Goal: Information Seeking & Learning: Learn about a topic

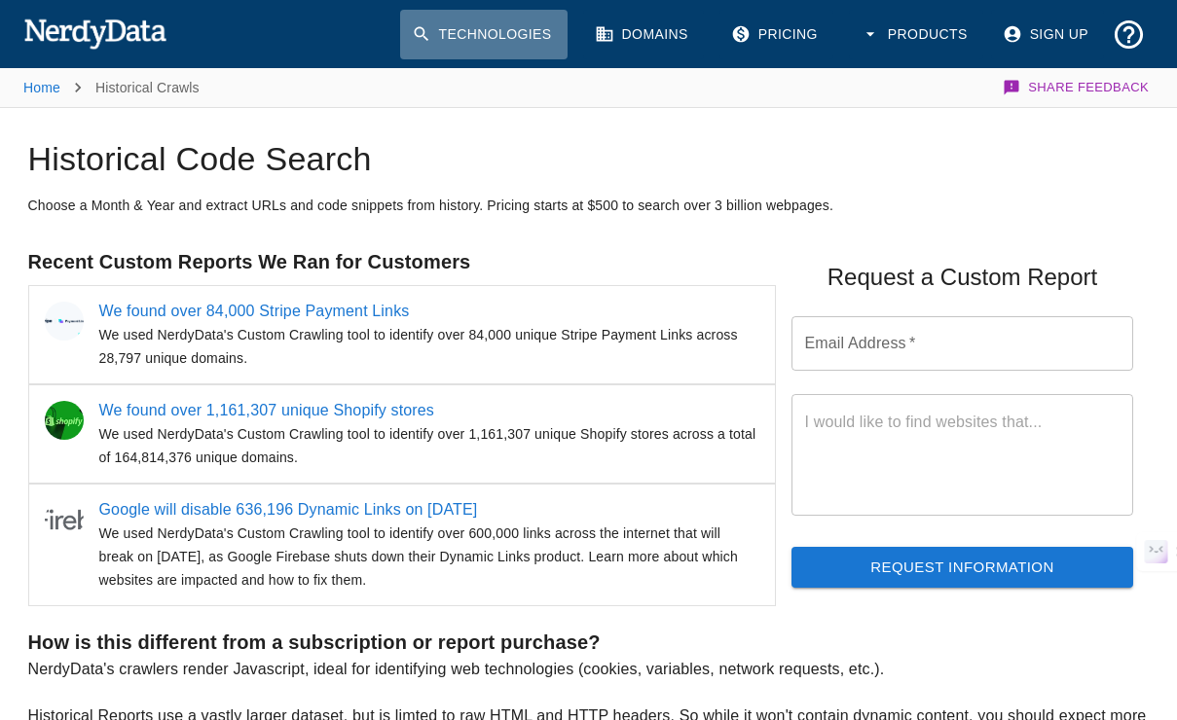
click at [554, 54] on link "Technologies" at bounding box center [483, 35] width 167 height 50
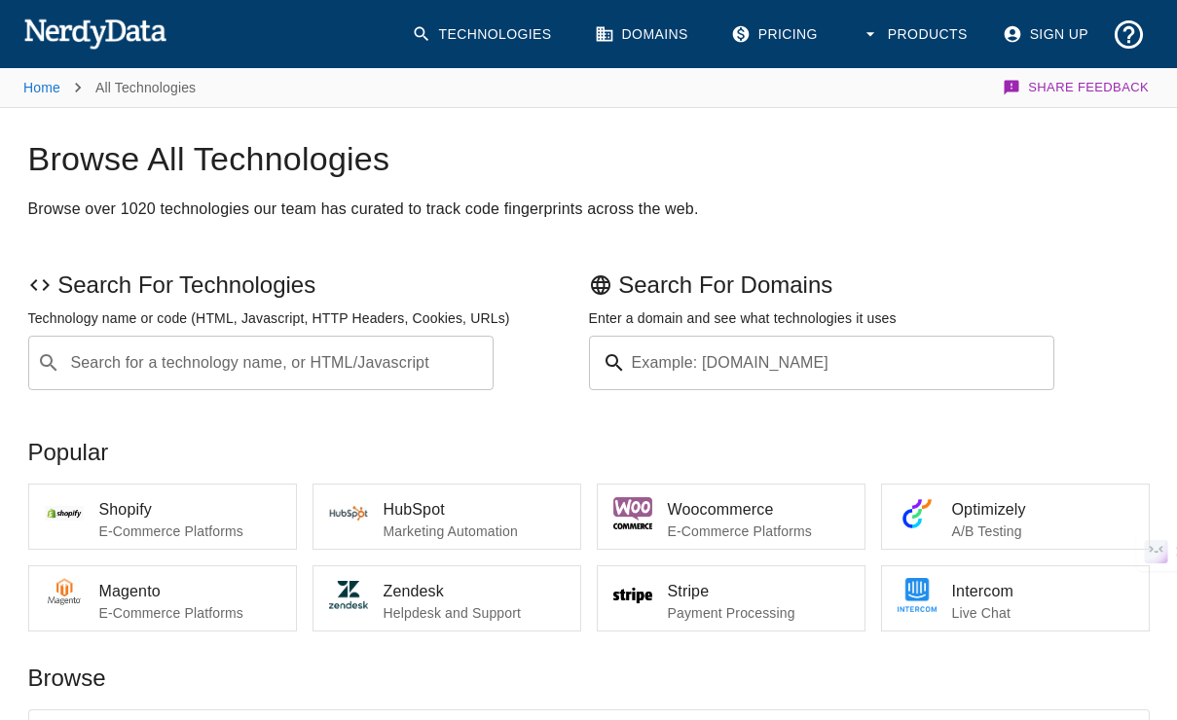
click at [343, 388] on div "​ Search for a technology name, or HTML/Javascript" at bounding box center [261, 363] width 466 height 55
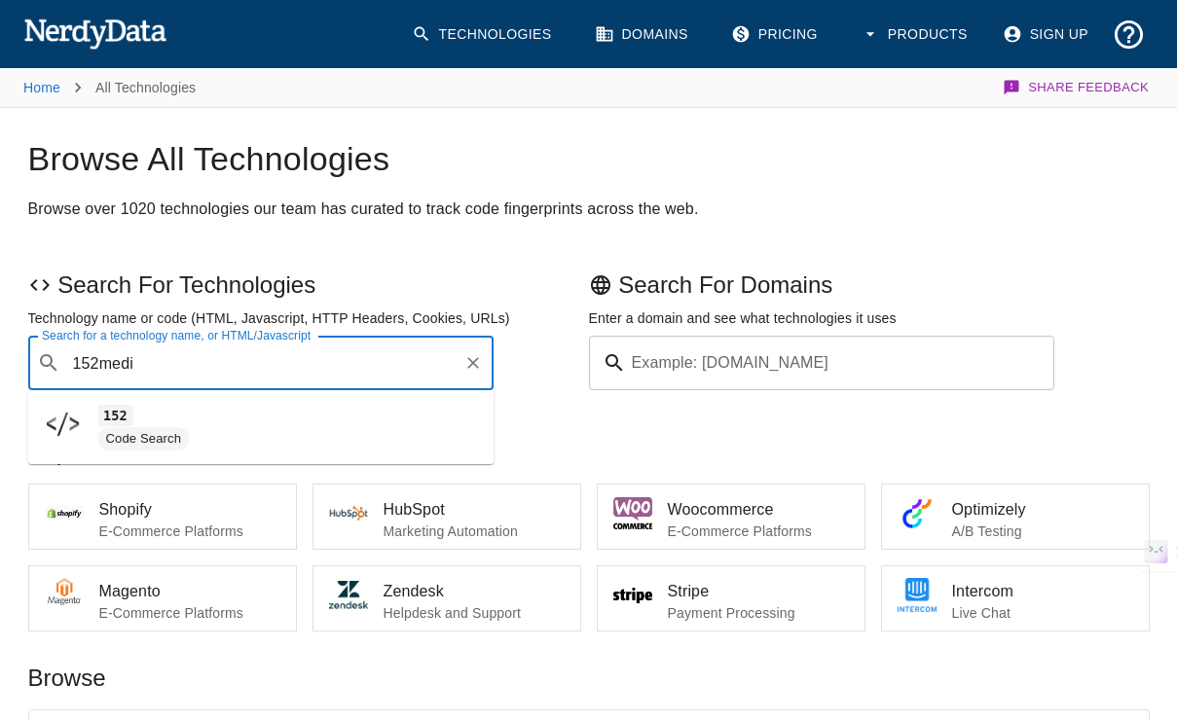
type input "152media"
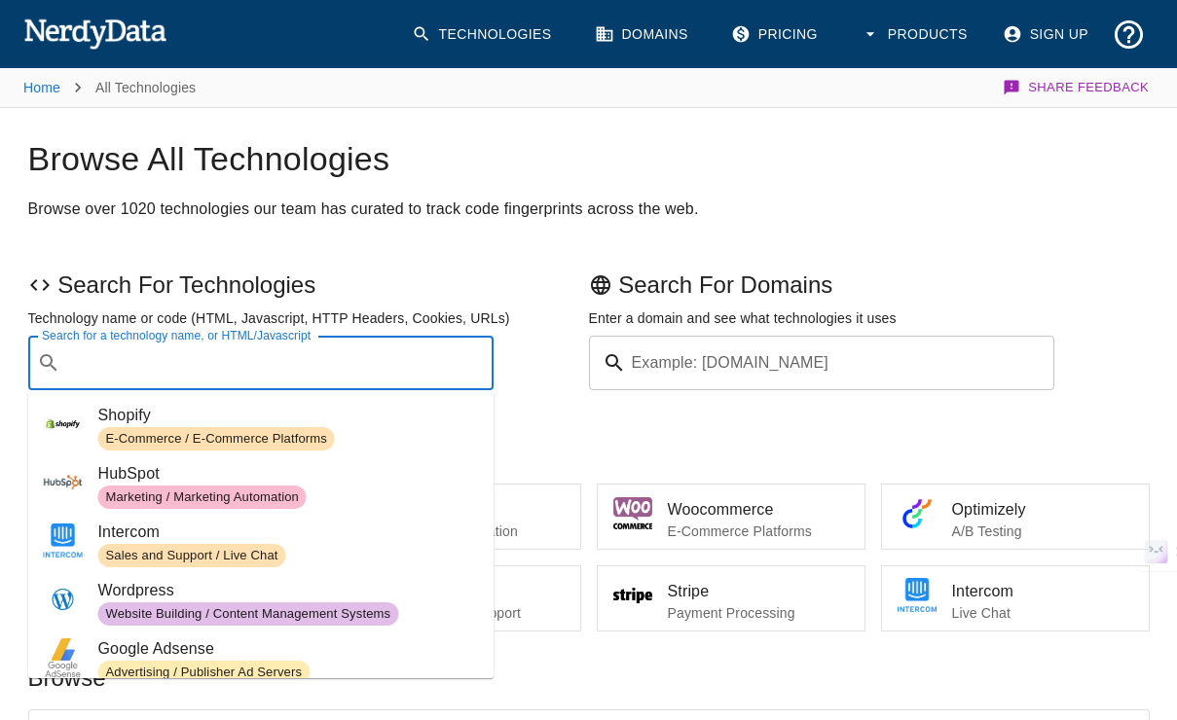
click at [867, 208] on h2 "Browse over 1020 technologies our team has curated to track code fingerprints a…" at bounding box center [589, 209] width 1122 height 27
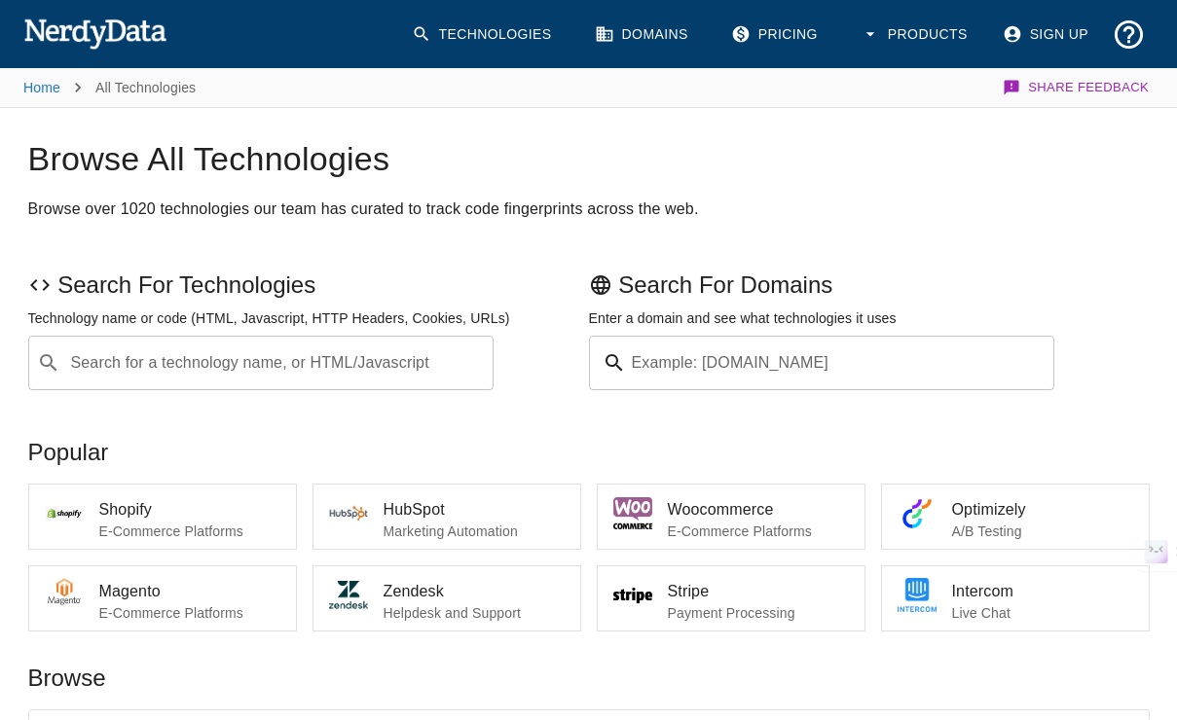
click at [870, 41] on icon "button" at bounding box center [870, 33] width 19 height 19
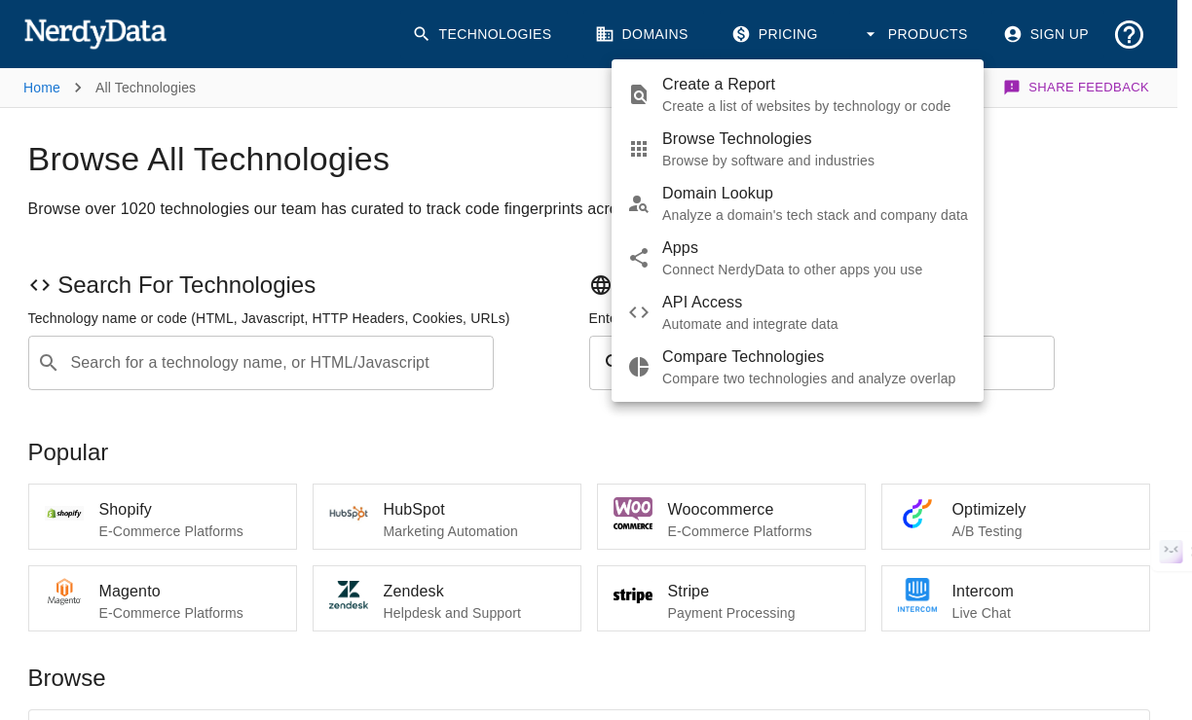
click at [1110, 255] on div at bounding box center [596, 360] width 1192 height 720
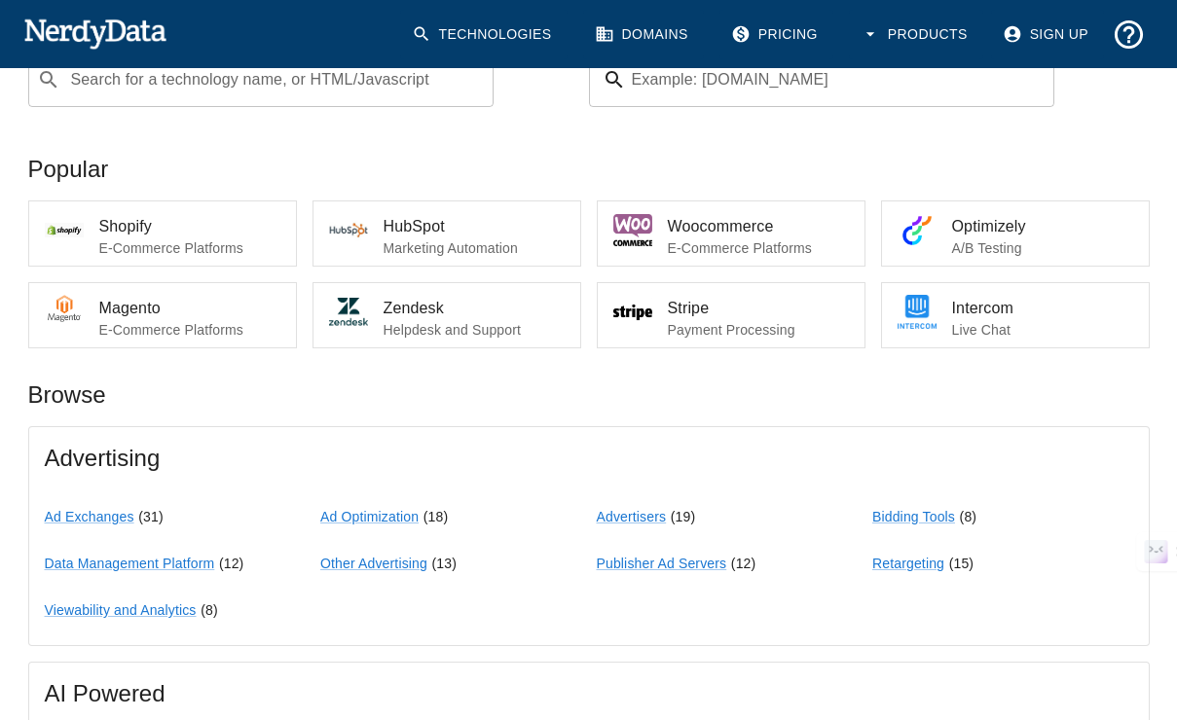
scroll to position [368, 0]
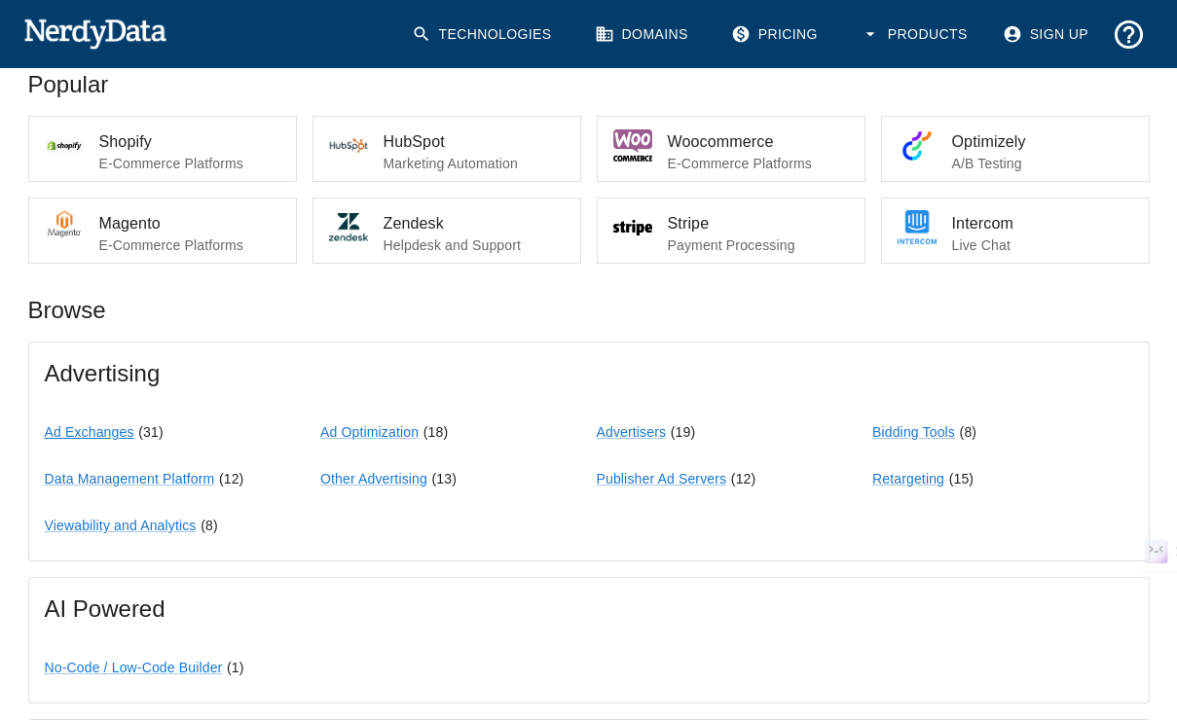
click at [109, 439] on link "Ad Exchanges" at bounding box center [90, 432] width 90 height 16
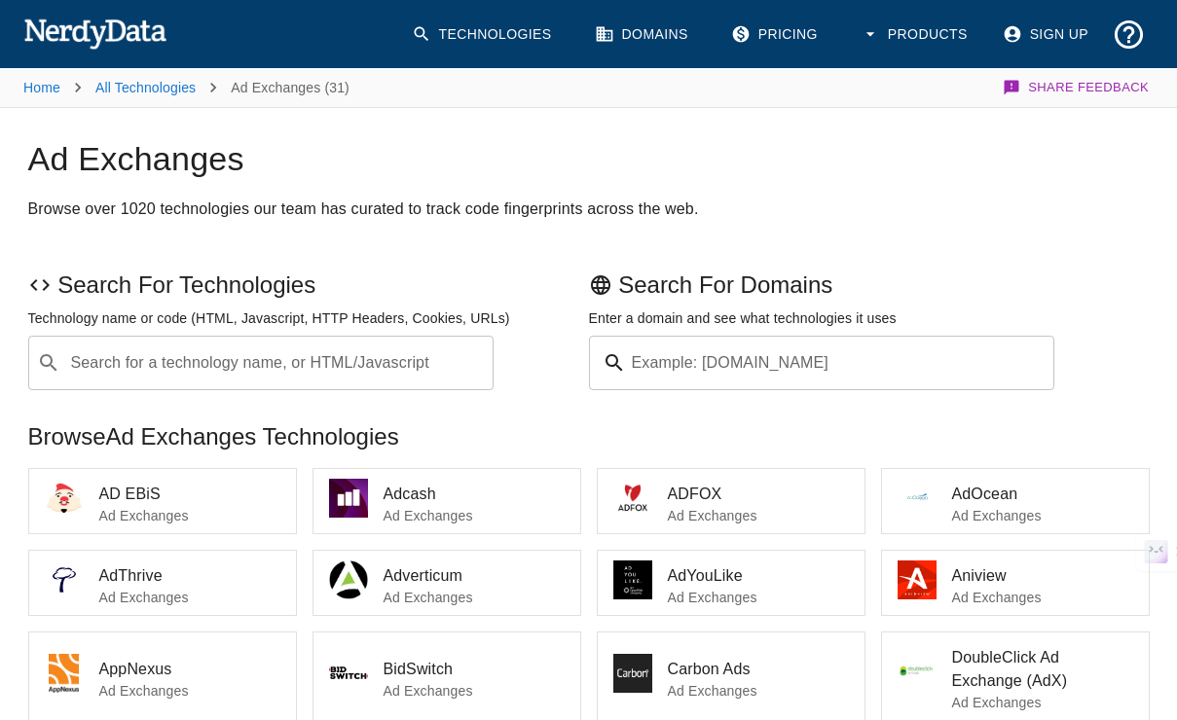
click at [187, 371] on input "Search for a technology name, or HTML/Javascript" at bounding box center [277, 363] width 418 height 37
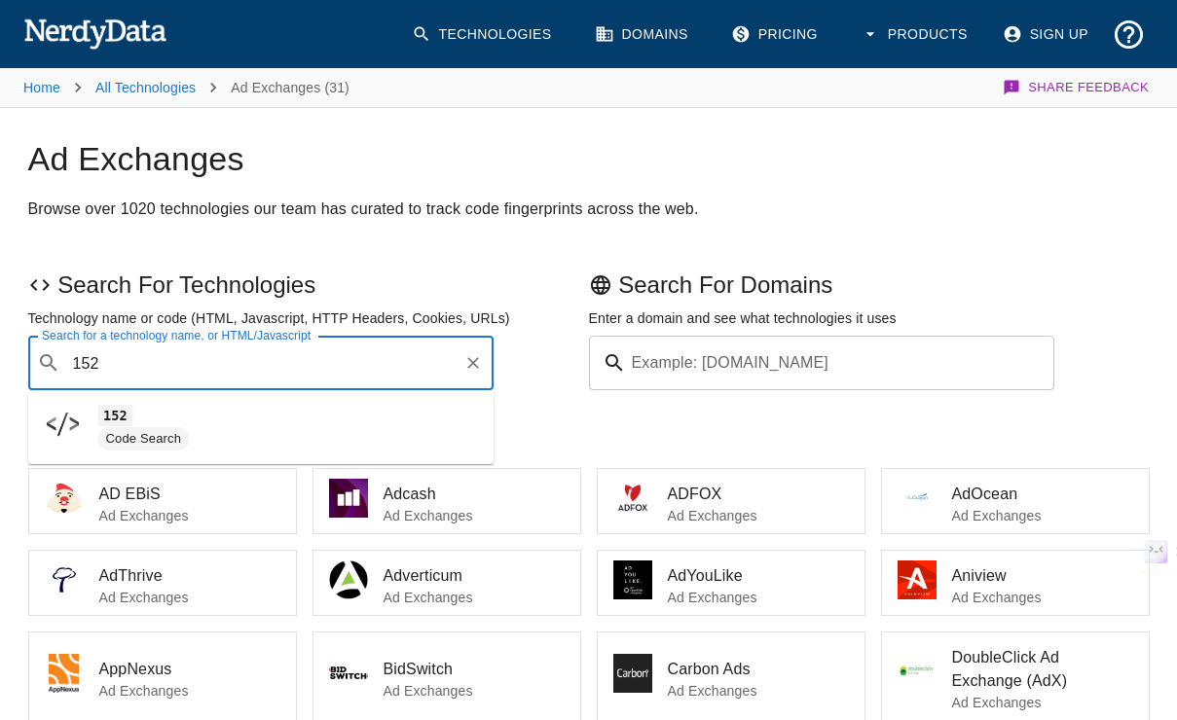
type input "152"
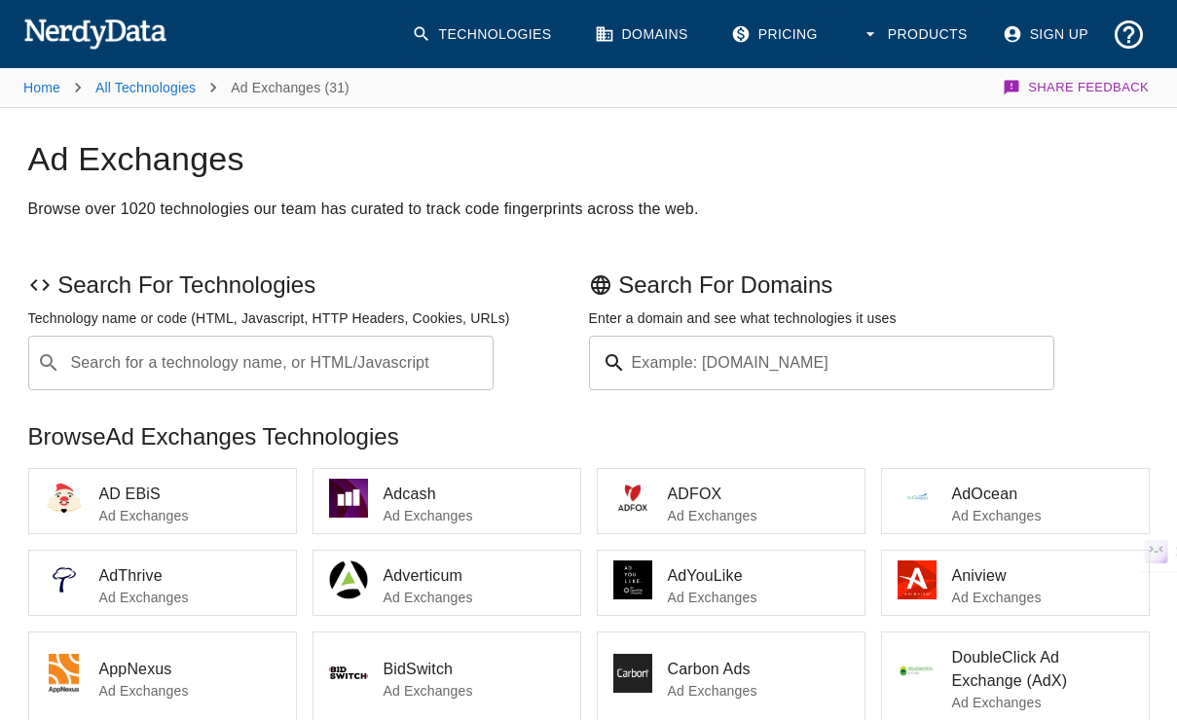
click at [1008, 259] on div "Search For Technologies Technology name or code (HTML, Javascript, HTTP Headers…" at bounding box center [589, 322] width 1122 height 136
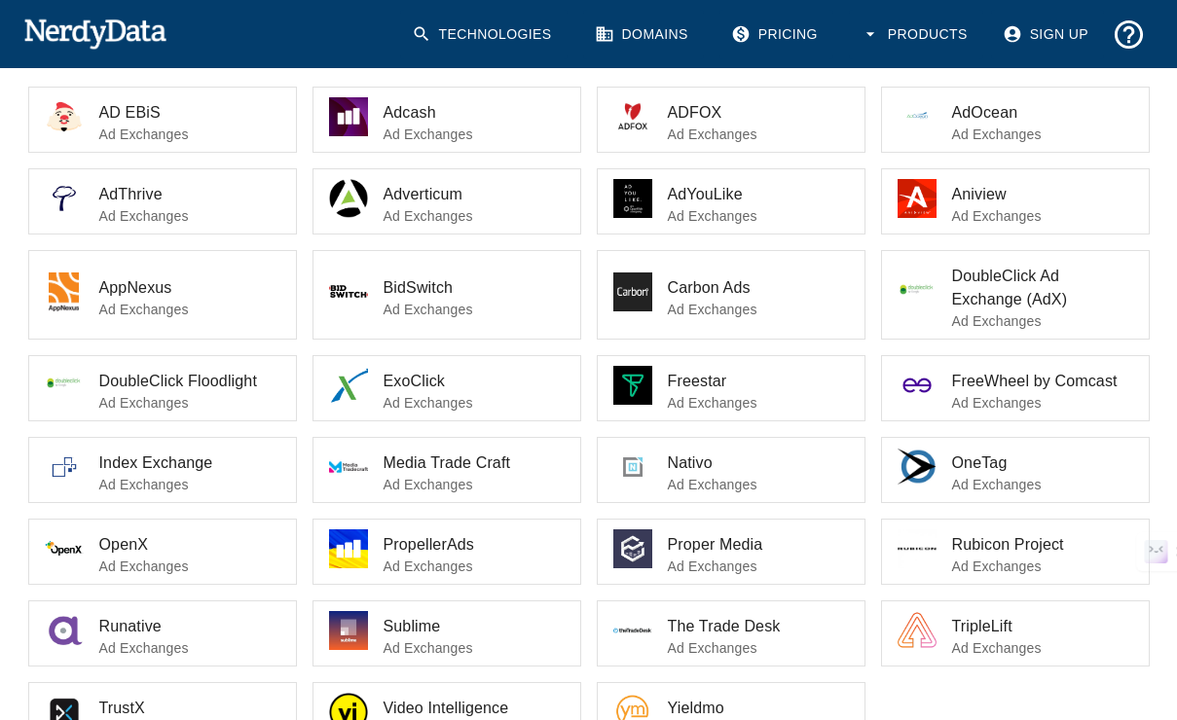
scroll to position [519, 0]
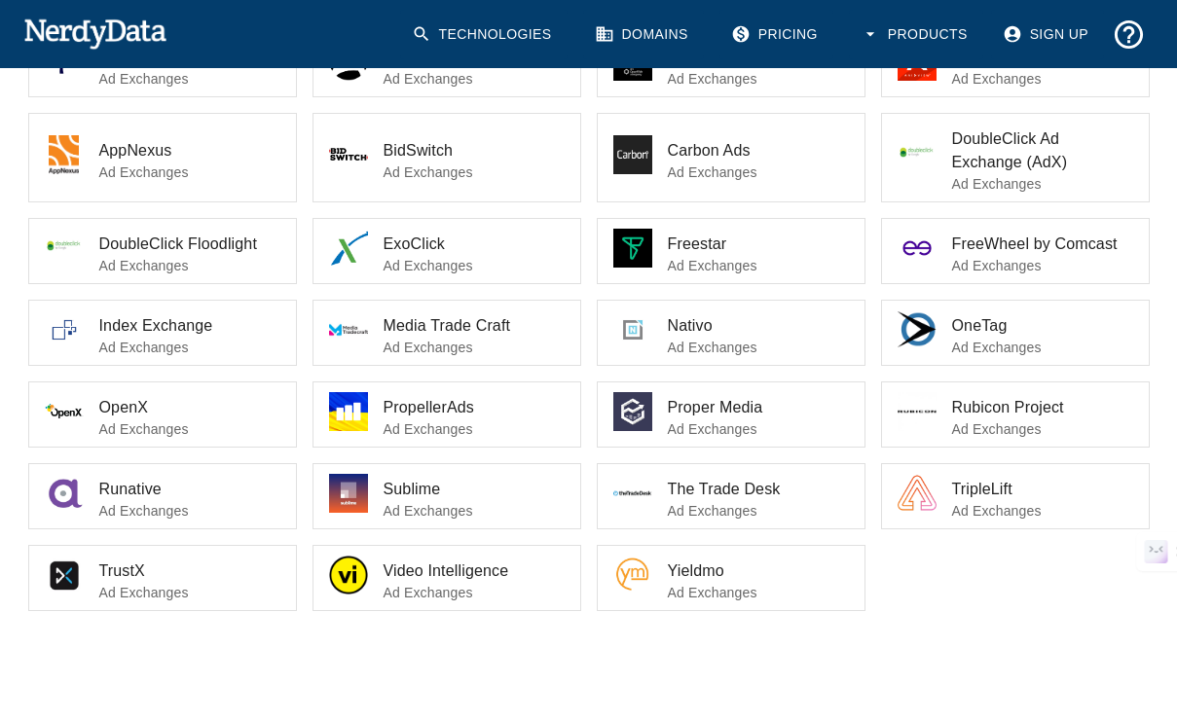
click at [982, 521] on li "TripleLift Ad Exchanges" at bounding box center [1015, 496] width 267 height 64
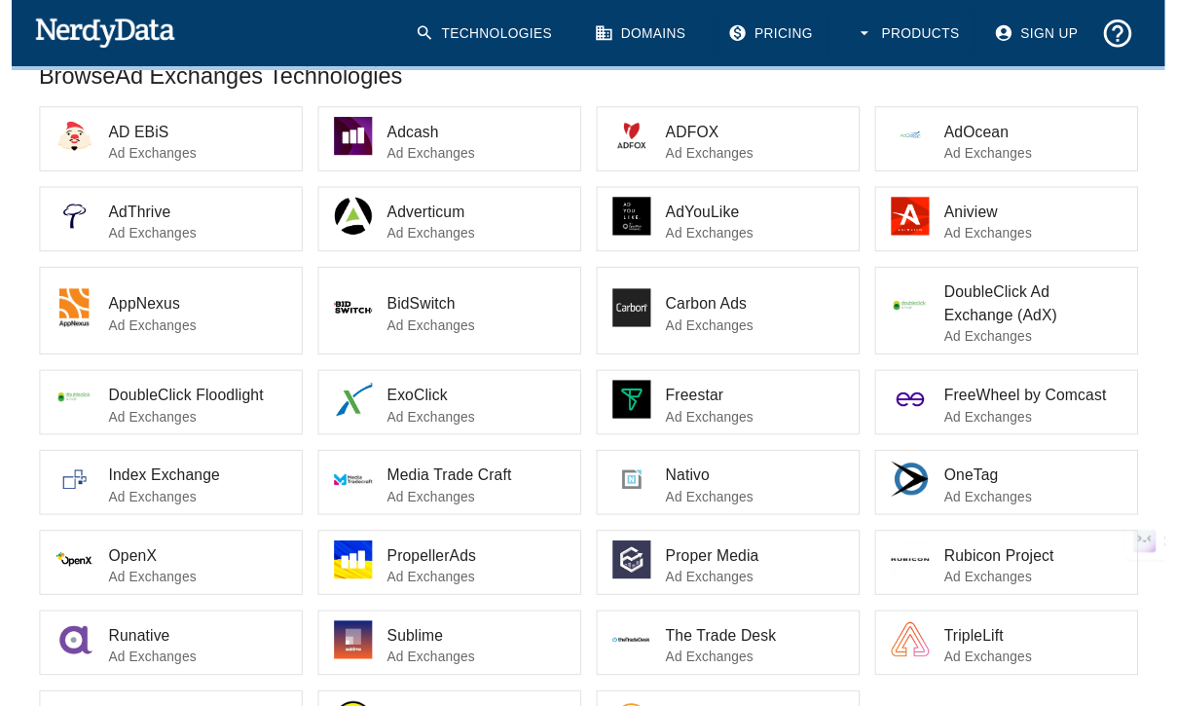
scroll to position [0, 0]
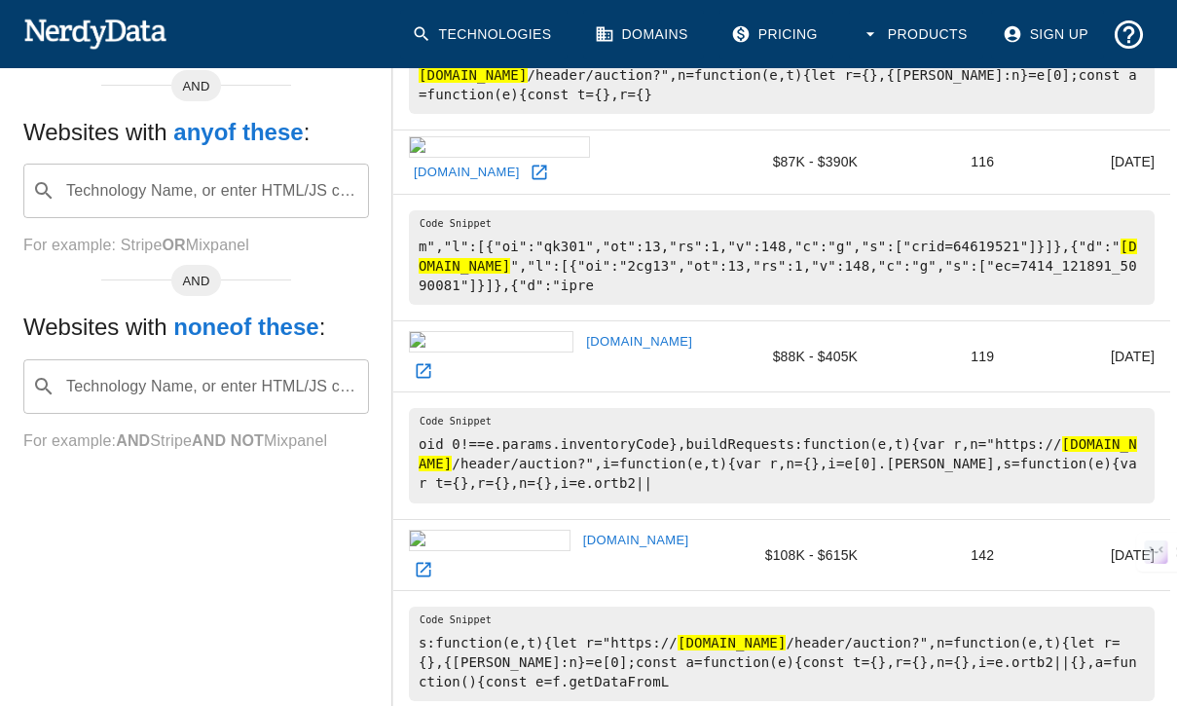
scroll to position [531, 0]
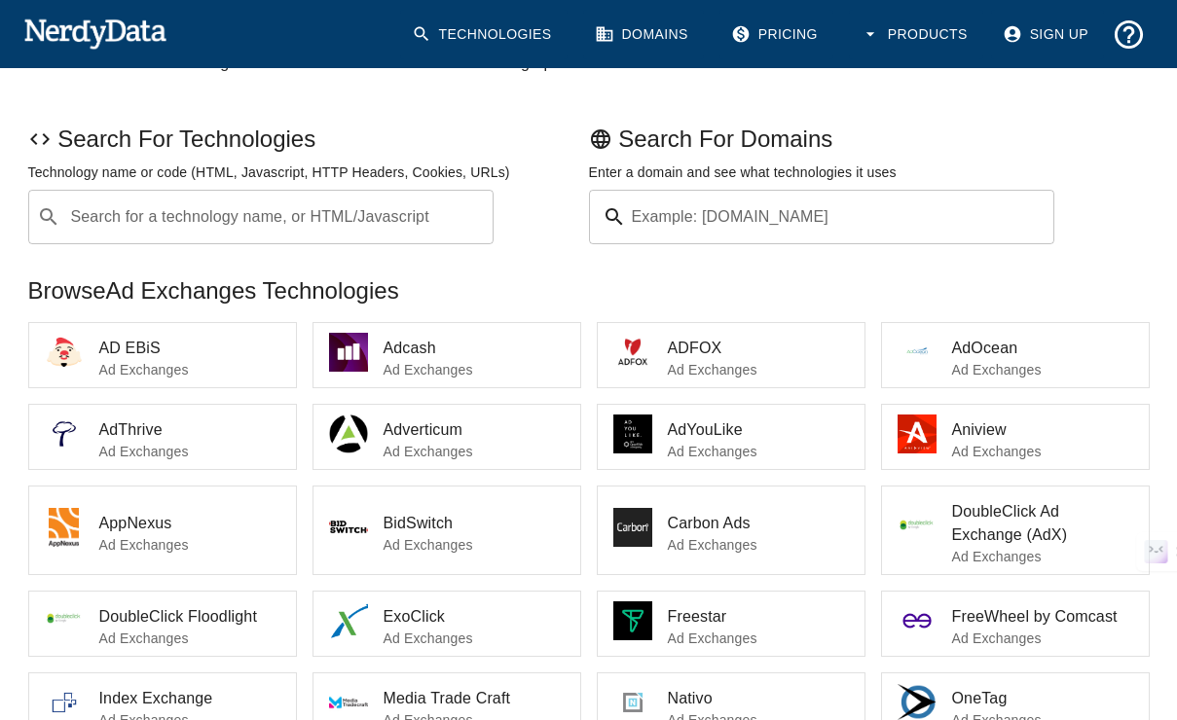
scroll to position [12, 0]
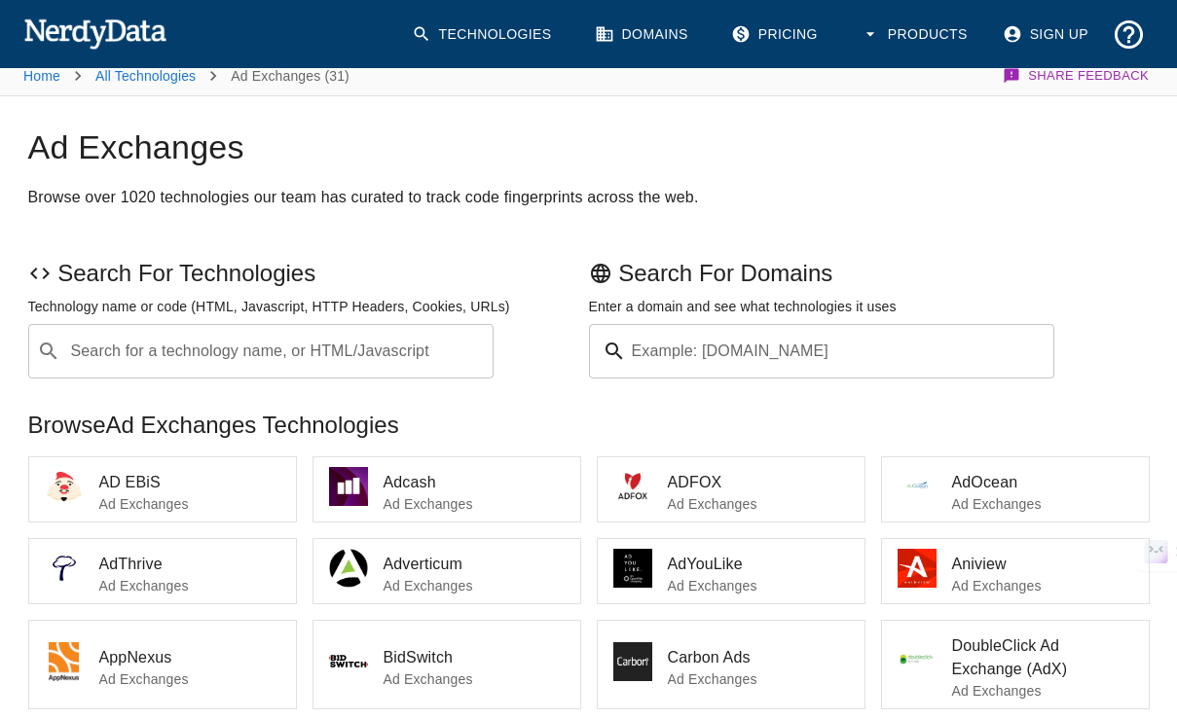
click at [695, 371] on input "Example: [DOMAIN_NAME]" at bounding box center [845, 351] width 422 height 55
